Goal: Transaction & Acquisition: Purchase product/service

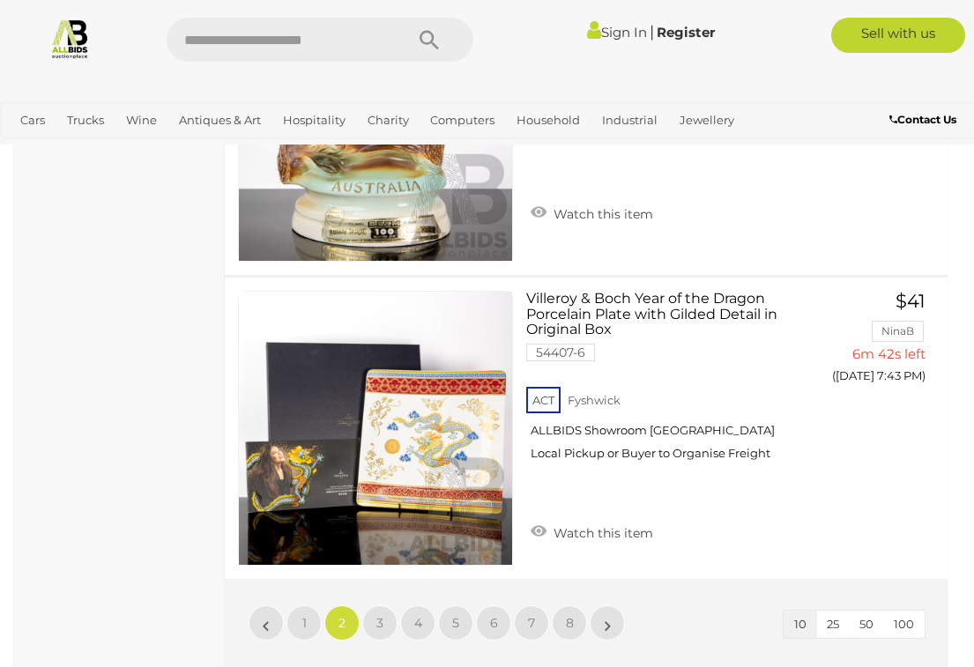
scroll to position [2742, 0]
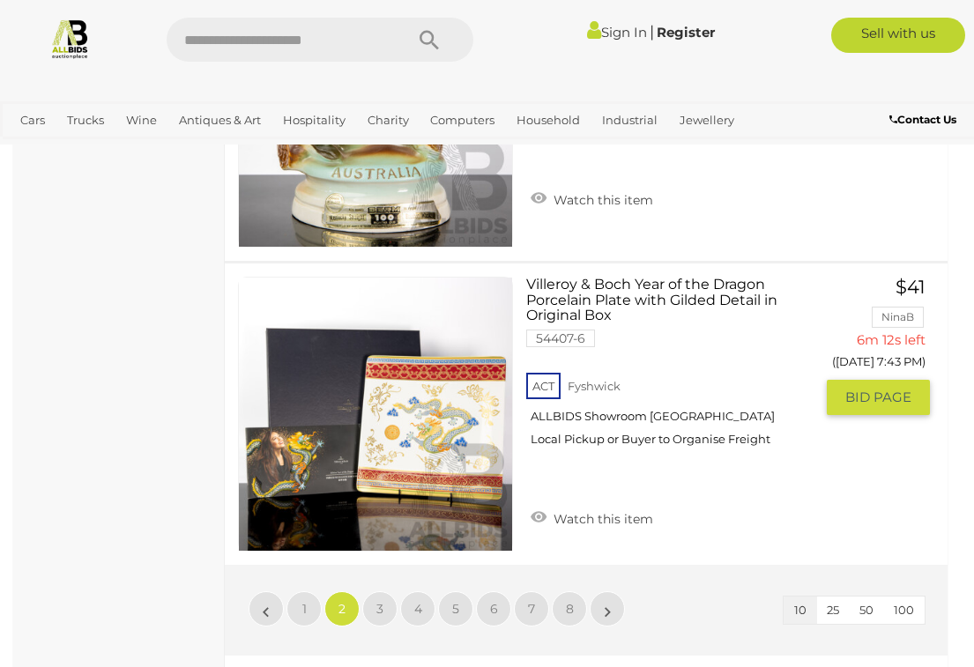
click at [889, 389] on span "BID PAGE" at bounding box center [879, 398] width 66 height 18
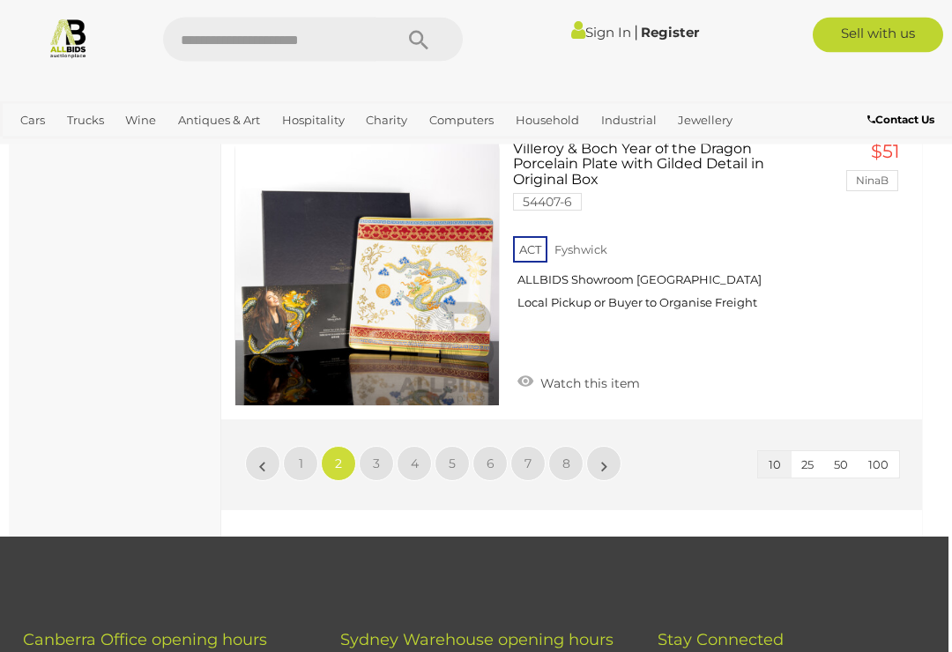
scroll to position [2796, 4]
click at [370, 466] on link "3" at bounding box center [376, 463] width 35 height 35
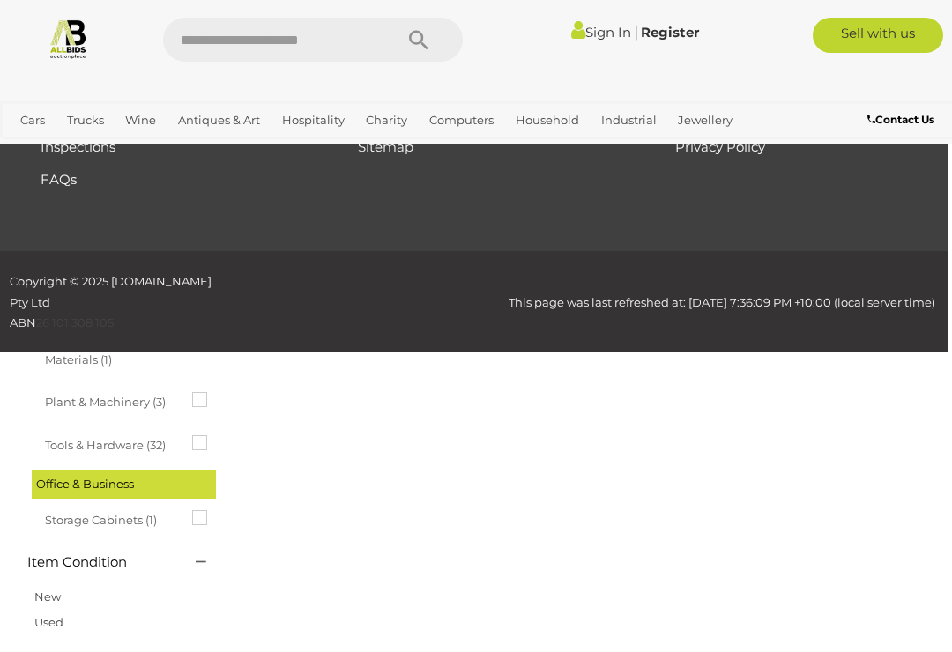
scroll to position [92, 0]
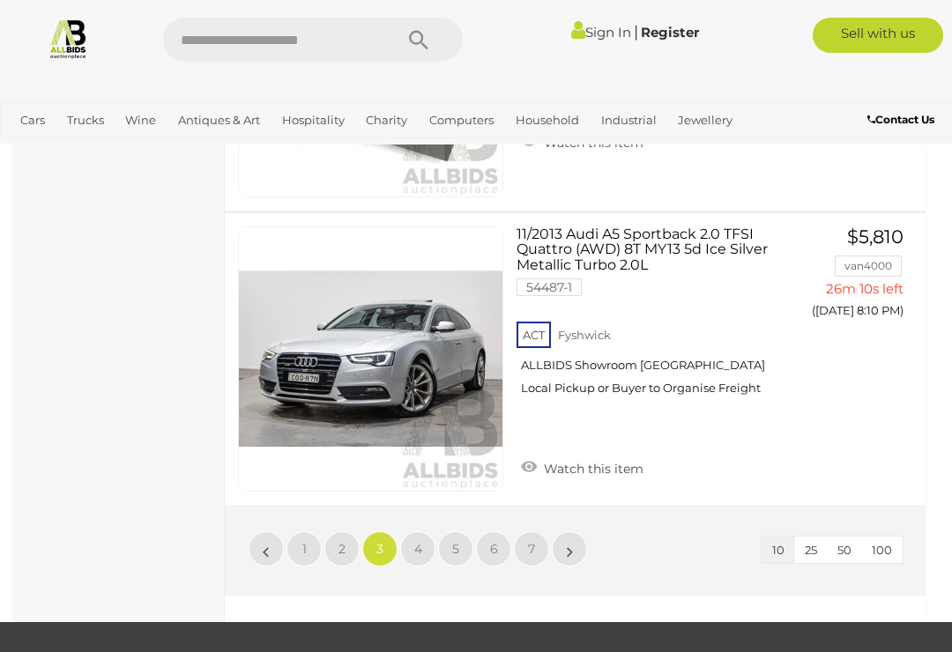
scroll to position [2719, 0]
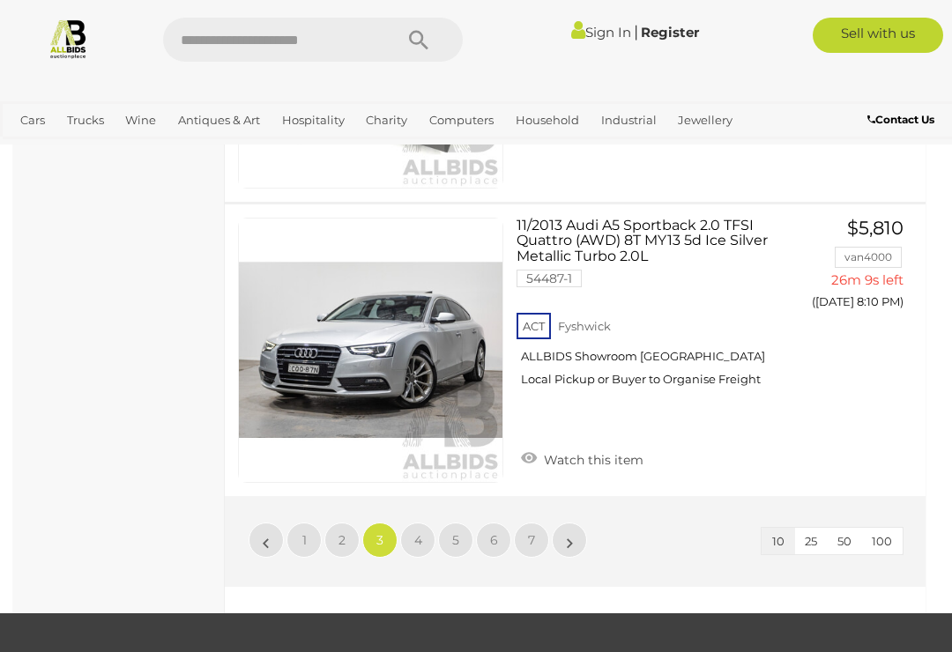
click at [406, 538] on link "4" at bounding box center [417, 540] width 35 height 35
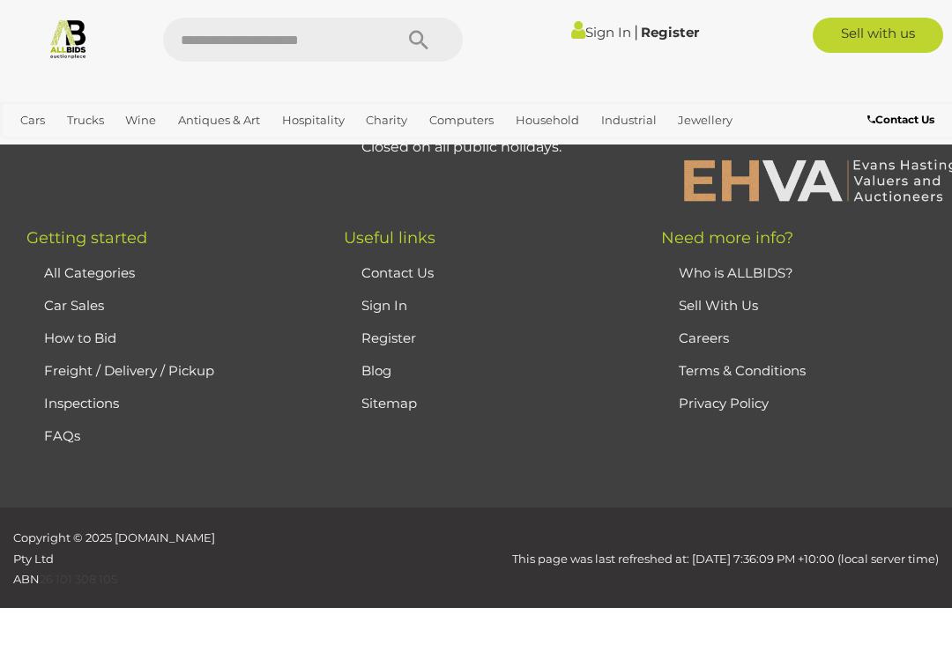
scroll to position [92, 0]
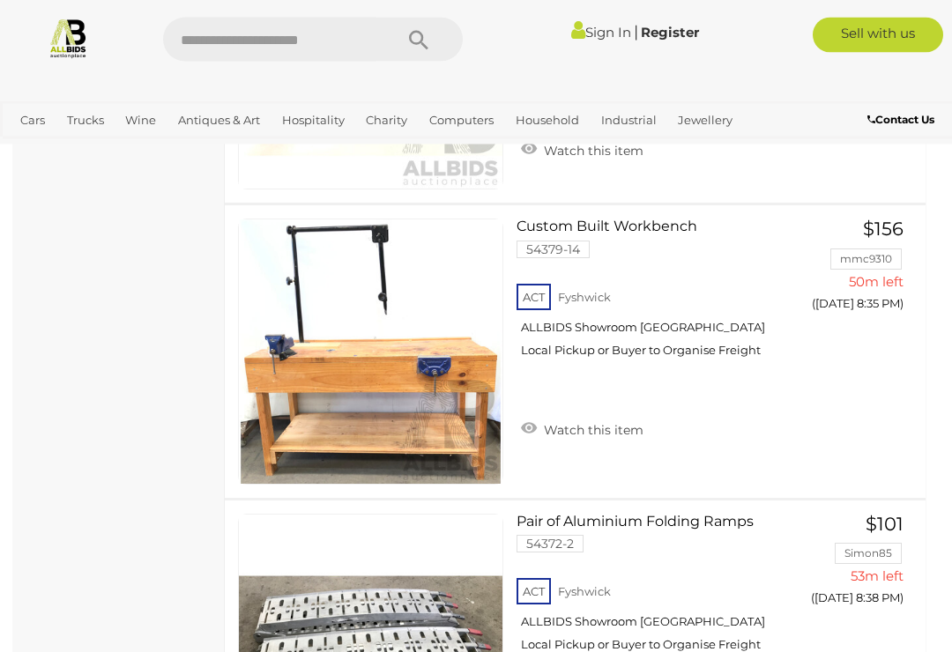
scroll to position [2423, 0]
click at [853, 342] on span "BID PAGE" at bounding box center [858, 340] width 66 height 18
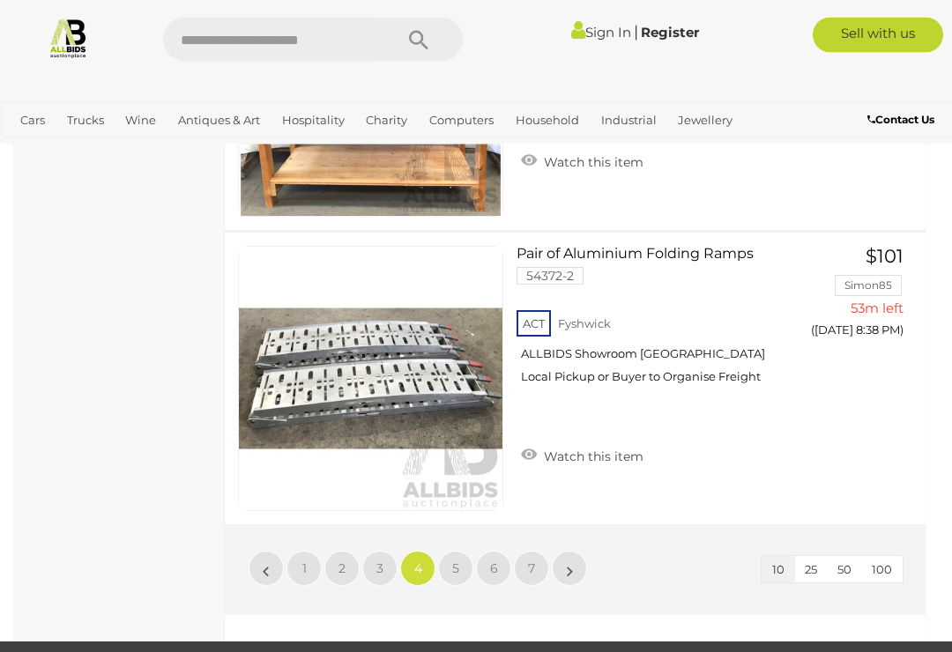
scroll to position [2691, 0]
click at [462, 569] on link "5" at bounding box center [455, 568] width 35 height 35
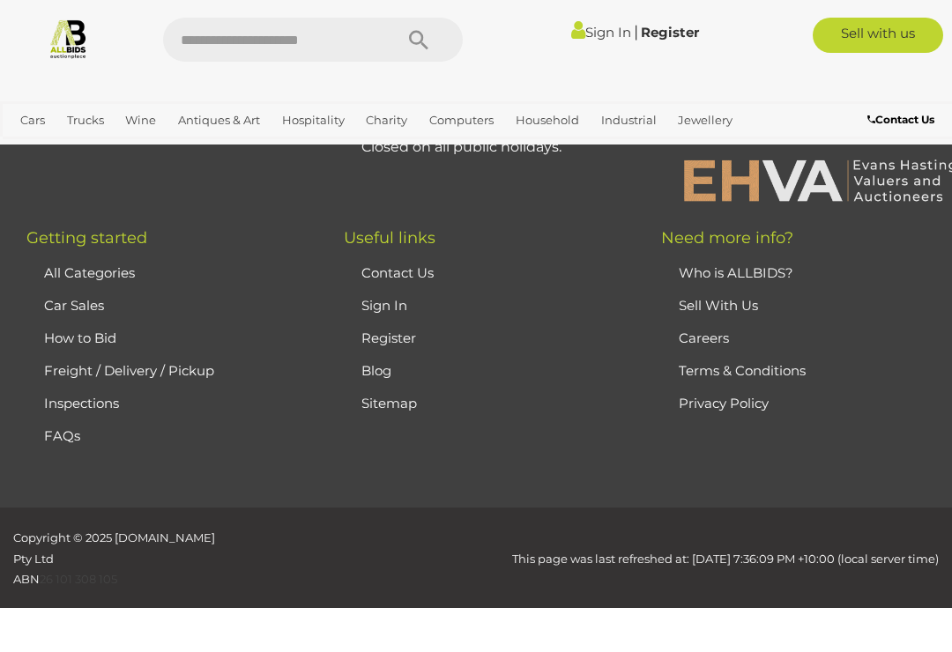
scroll to position [92, 0]
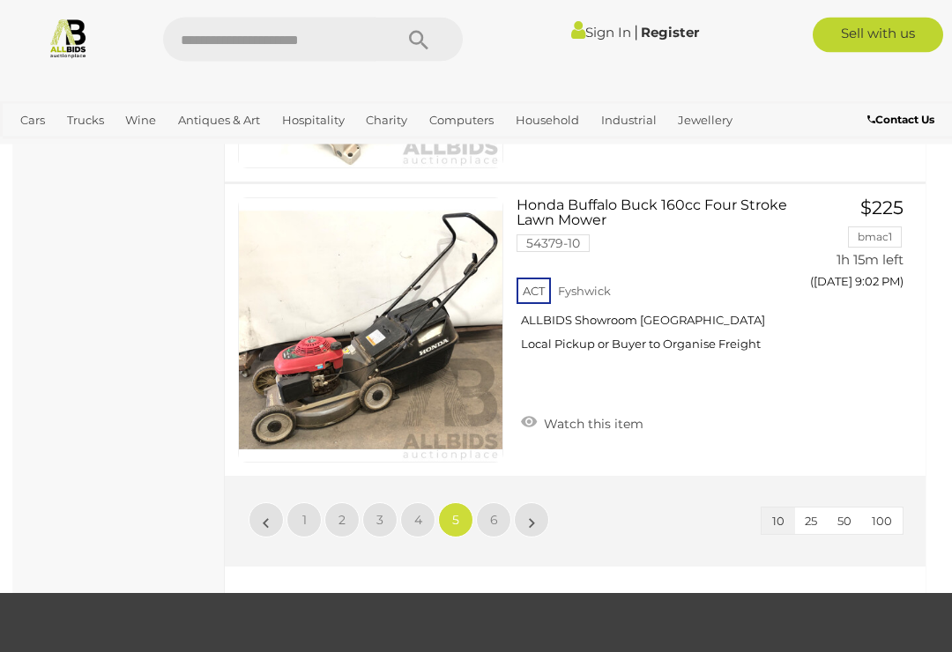
scroll to position [2739, 0]
click at [492, 519] on span "6" at bounding box center [494, 520] width 8 height 16
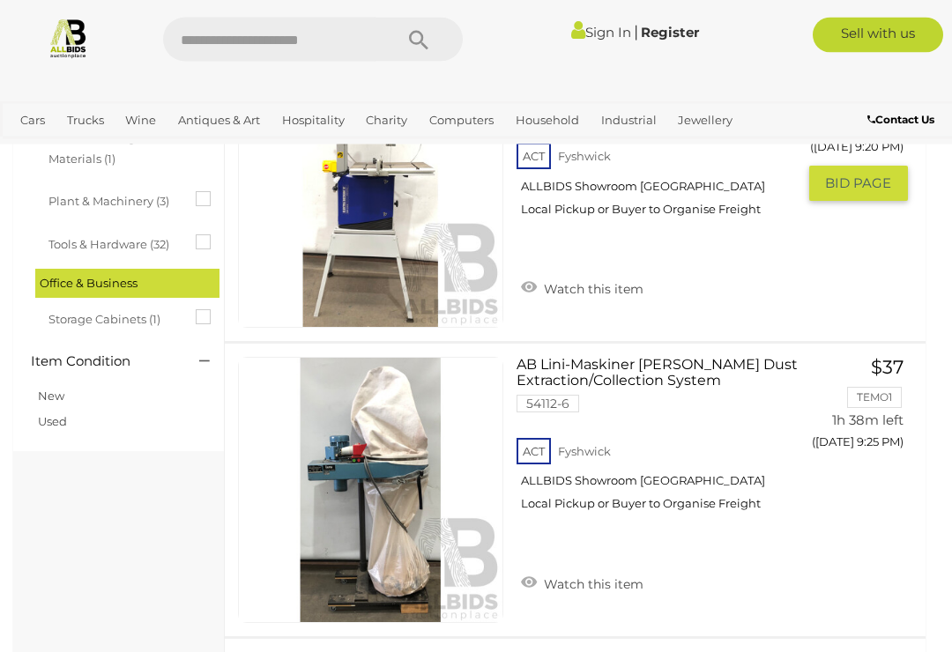
scroll to position [1106, 0]
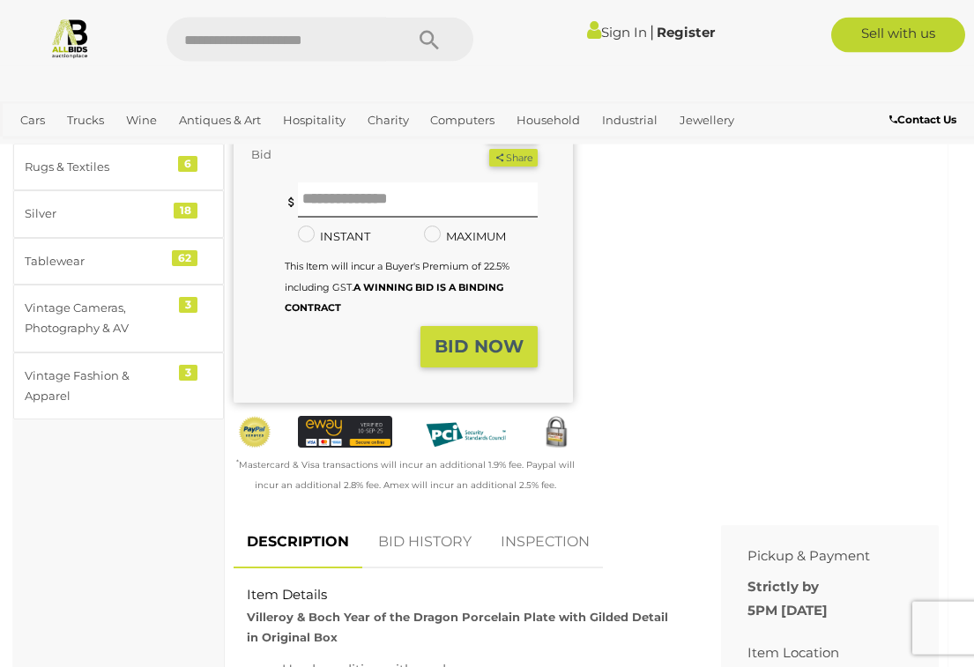
scroll to position [376, 0]
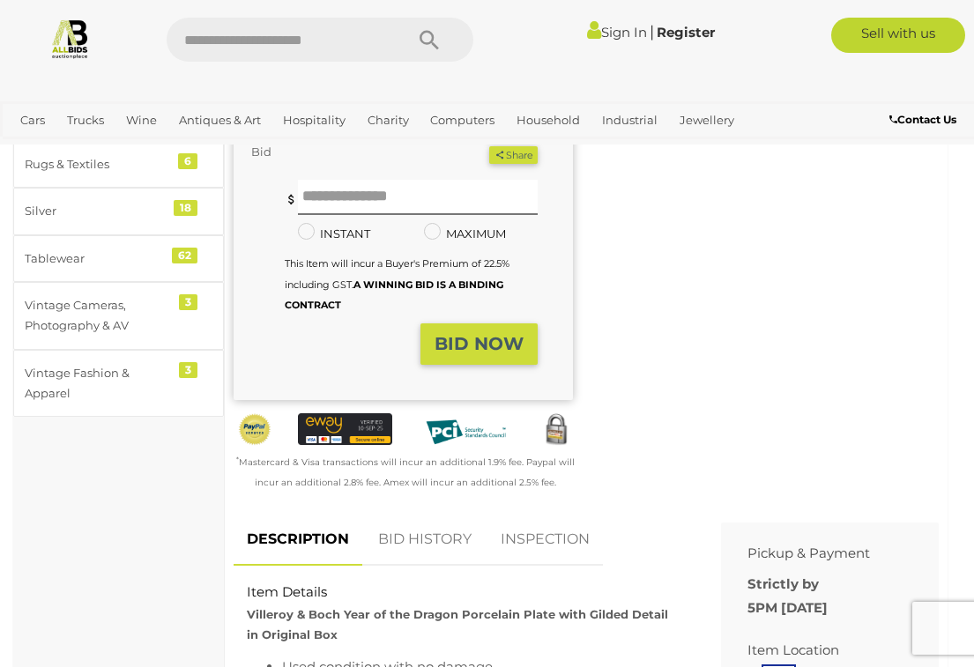
click at [424, 527] on link "BID HISTORY" at bounding box center [425, 540] width 120 height 52
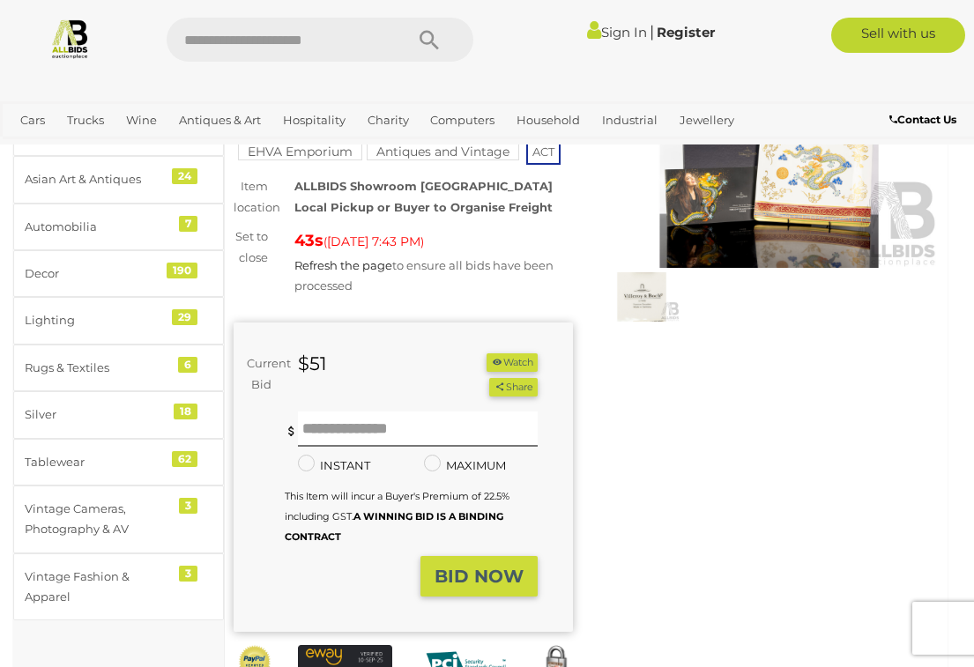
scroll to position [156, 0]
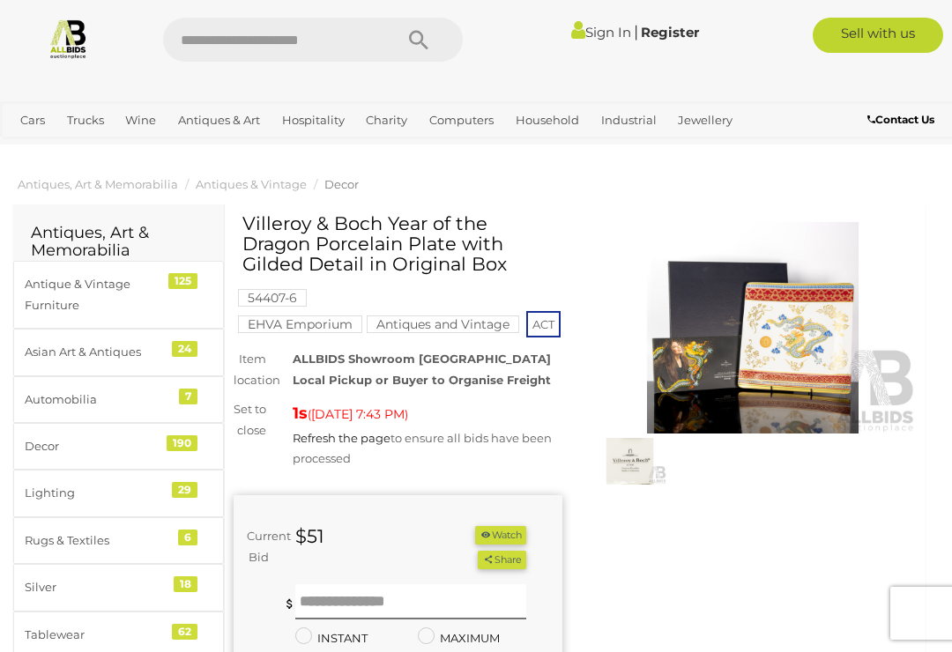
scroll to position [141, 0]
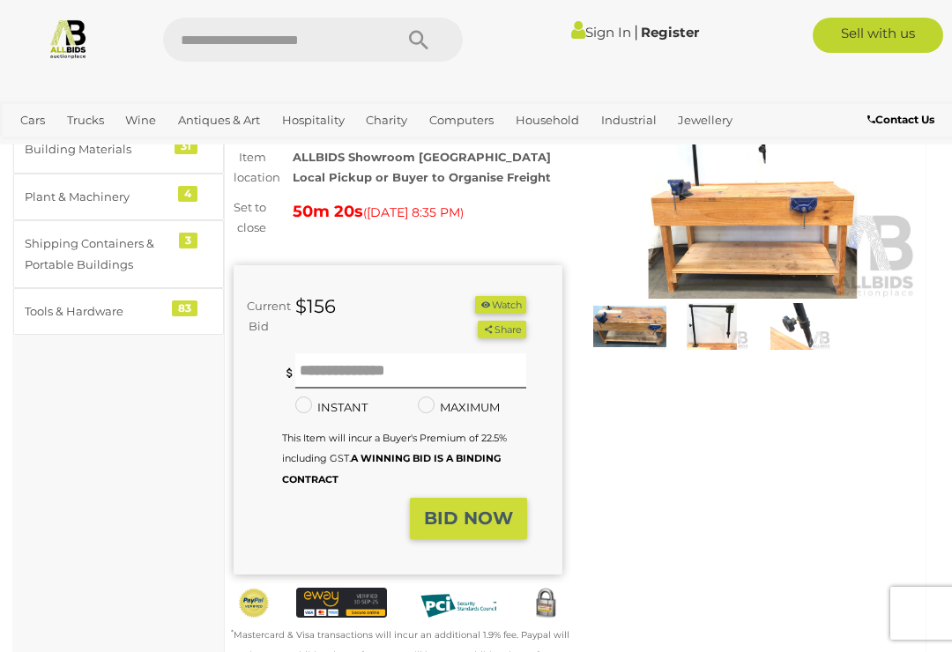
scroll to position [87, 0]
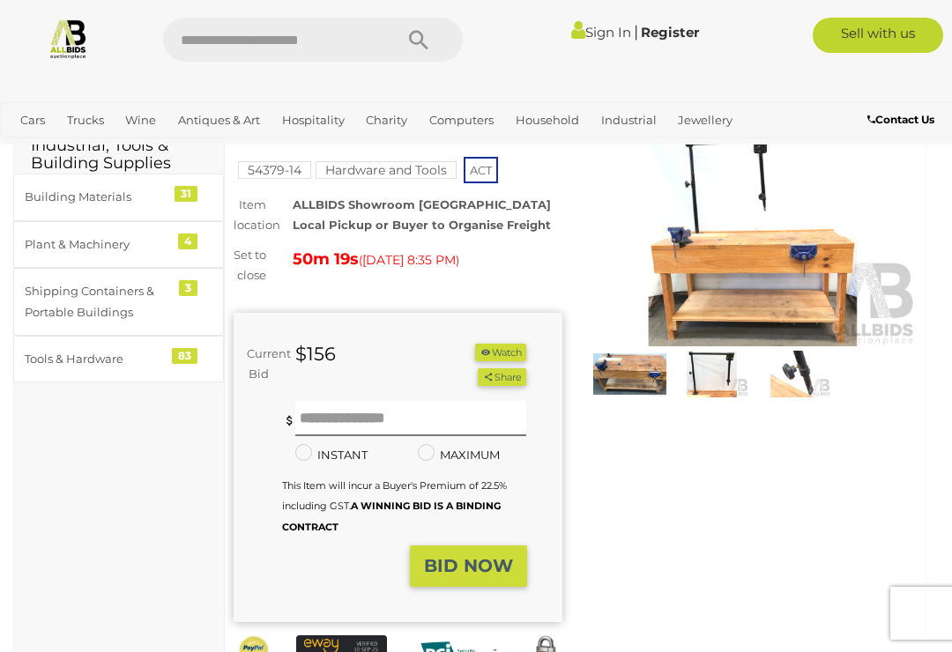
click at [629, 377] on img at bounding box center [629, 375] width 73 height 48
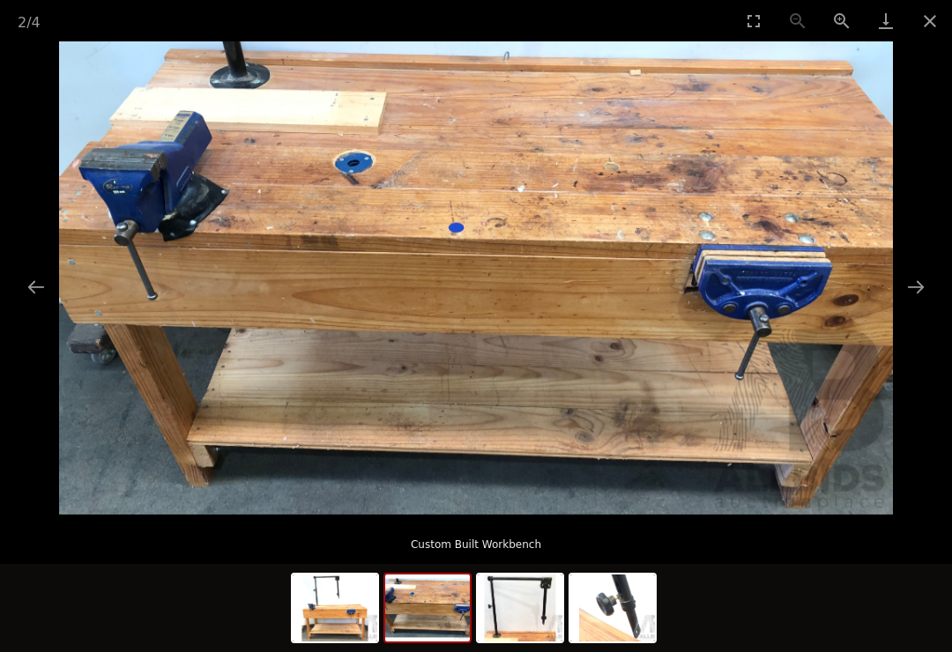
click at [430, 603] on img at bounding box center [427, 608] width 85 height 67
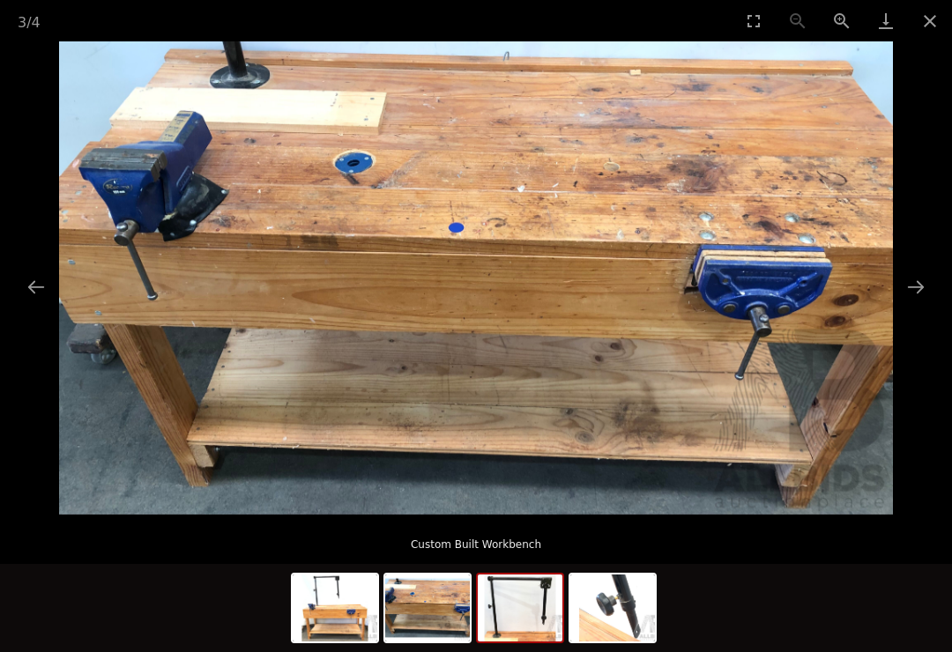
click at [529, 616] on img at bounding box center [520, 608] width 85 height 67
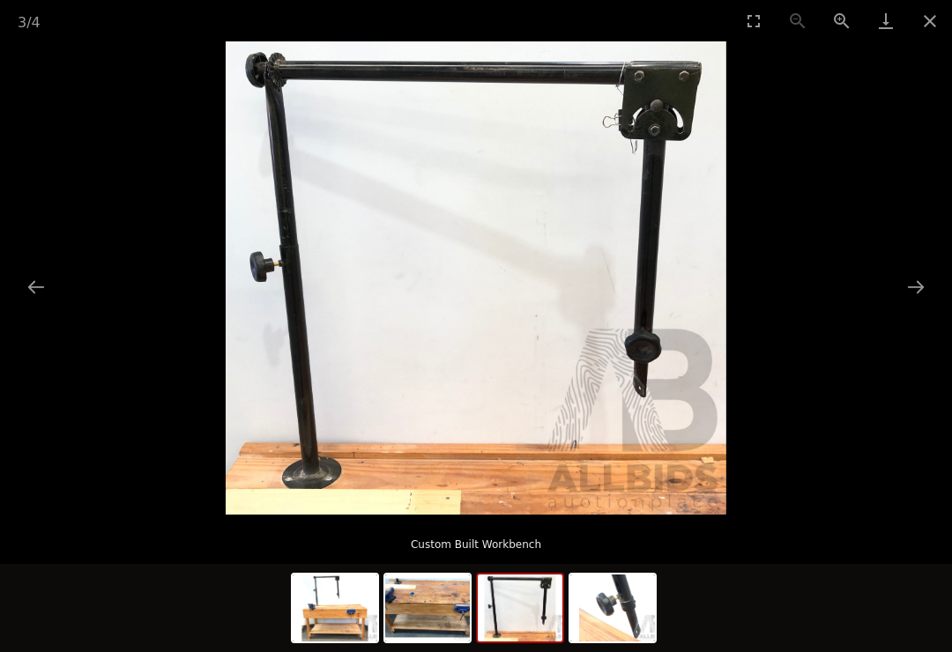
click at [624, 606] on img at bounding box center [612, 608] width 85 height 67
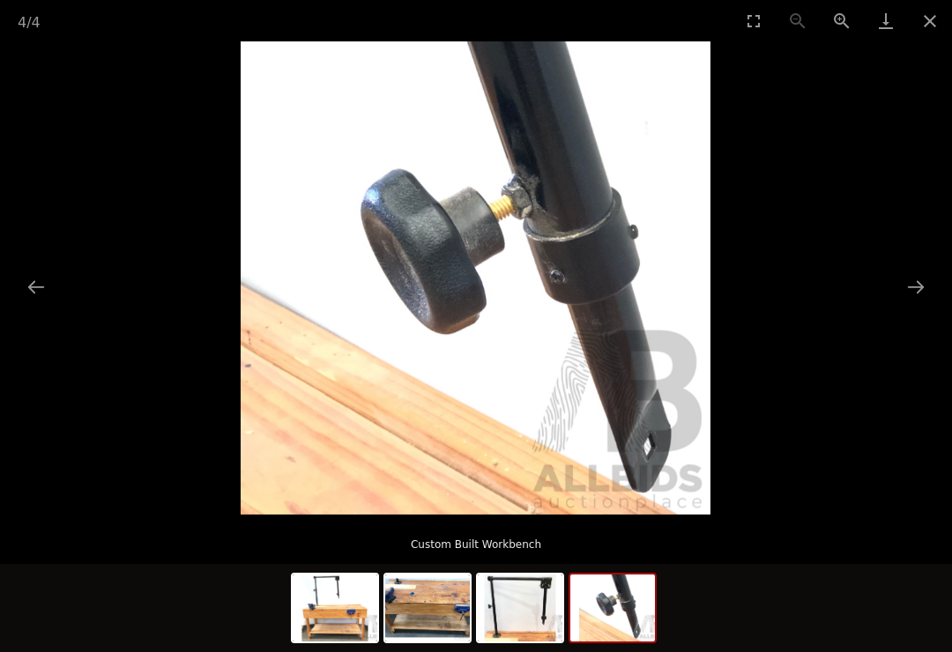
click at [941, 29] on button "Close gallery" at bounding box center [930, 20] width 44 height 41
